Goal: Find specific page/section

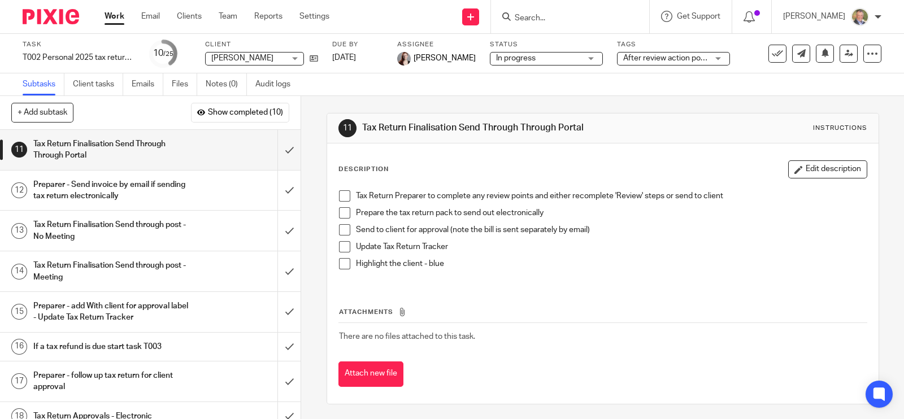
click at [587, 21] on input "Search" at bounding box center [565, 19] width 102 height 10
type input "s"
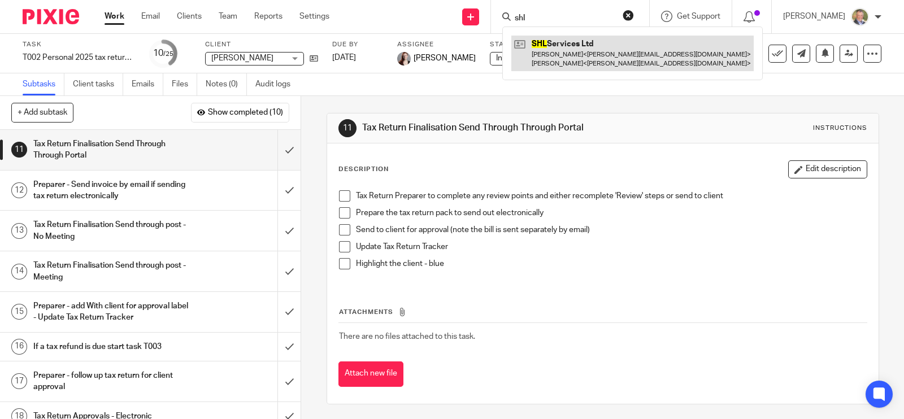
type input "shl"
click at [584, 50] on link at bounding box center [632, 53] width 242 height 35
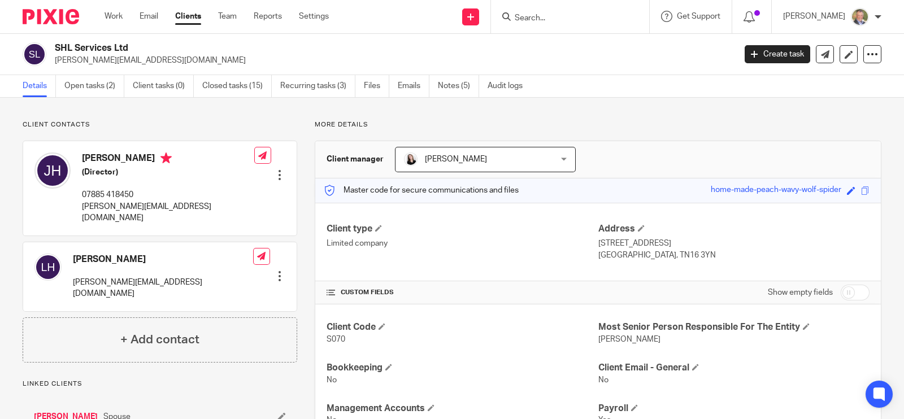
click at [563, 20] on input "Search" at bounding box center [565, 19] width 102 height 10
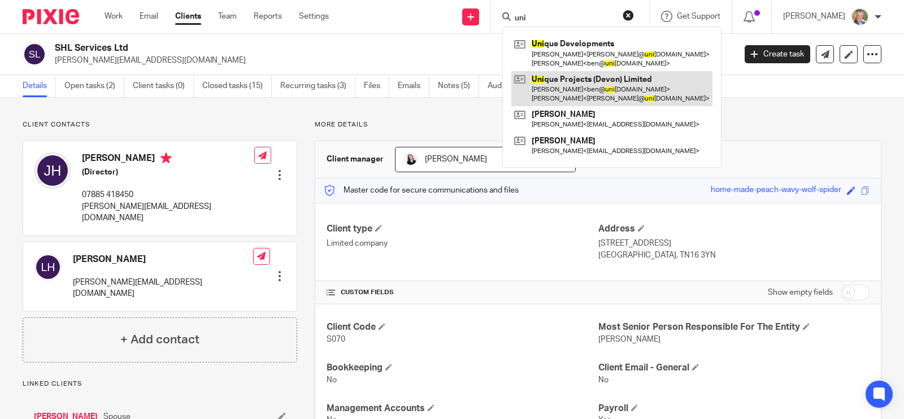
type input "uni"
click at [598, 83] on link at bounding box center [611, 88] width 201 height 35
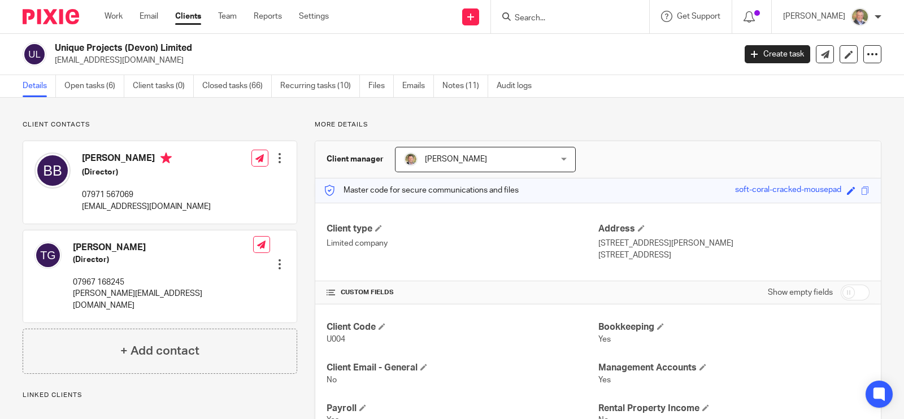
click at [600, 16] on input "Search" at bounding box center [565, 19] width 102 height 10
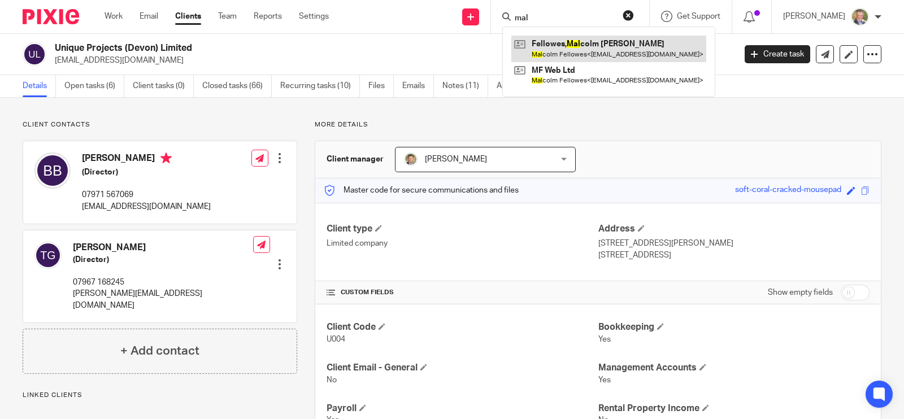
type input "mal"
click at [579, 53] on link at bounding box center [608, 49] width 195 height 26
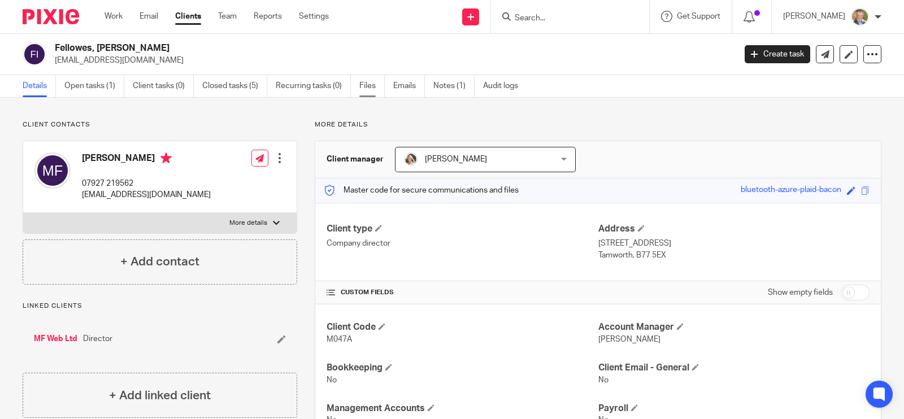
click at [373, 86] on link "Files" at bounding box center [371, 86] width 25 height 22
